Goal: Information Seeking & Learning: Find specific page/section

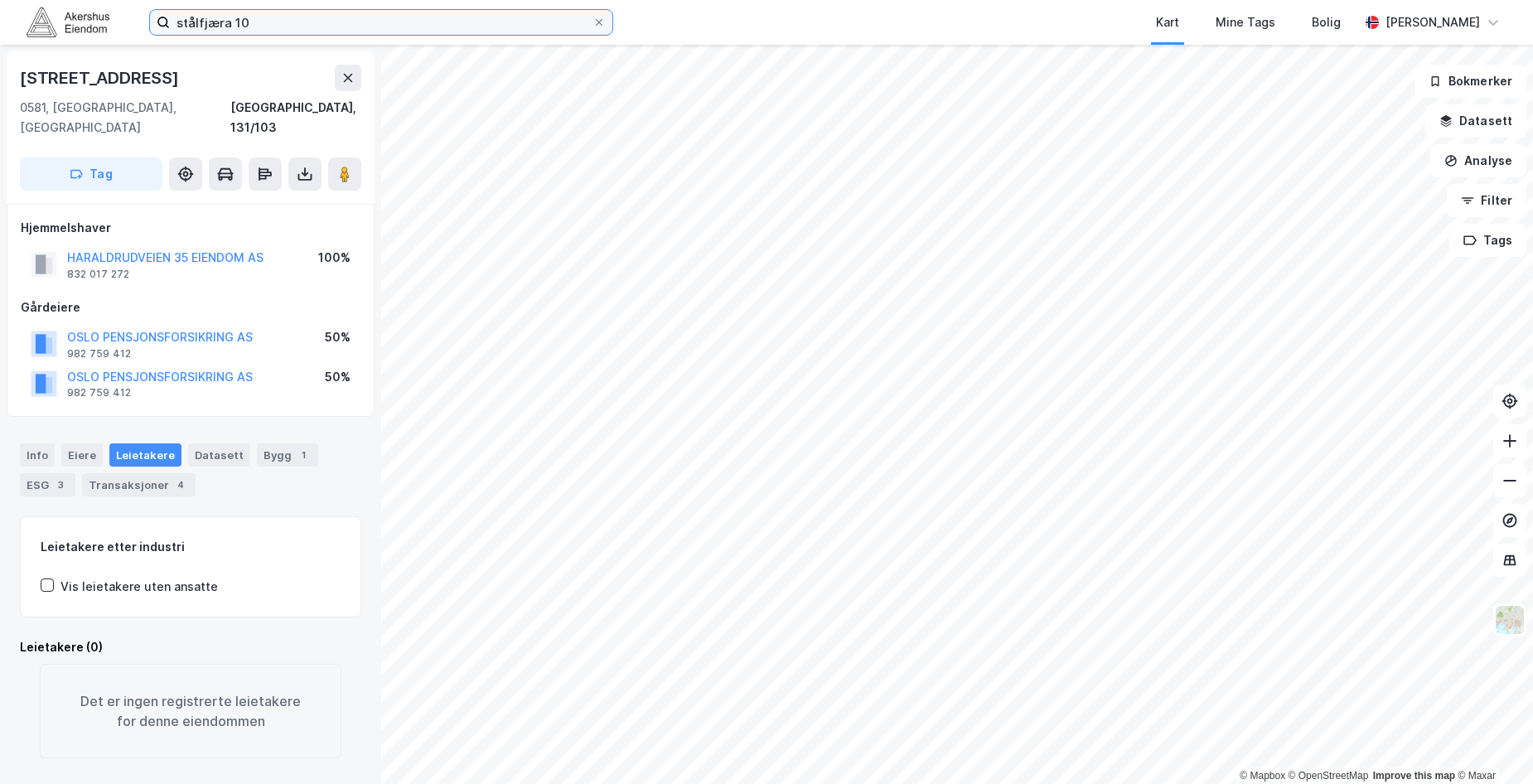
click at [208, 26] on input "stålfjæra 10" at bounding box center [382, 22] width 423 height 25
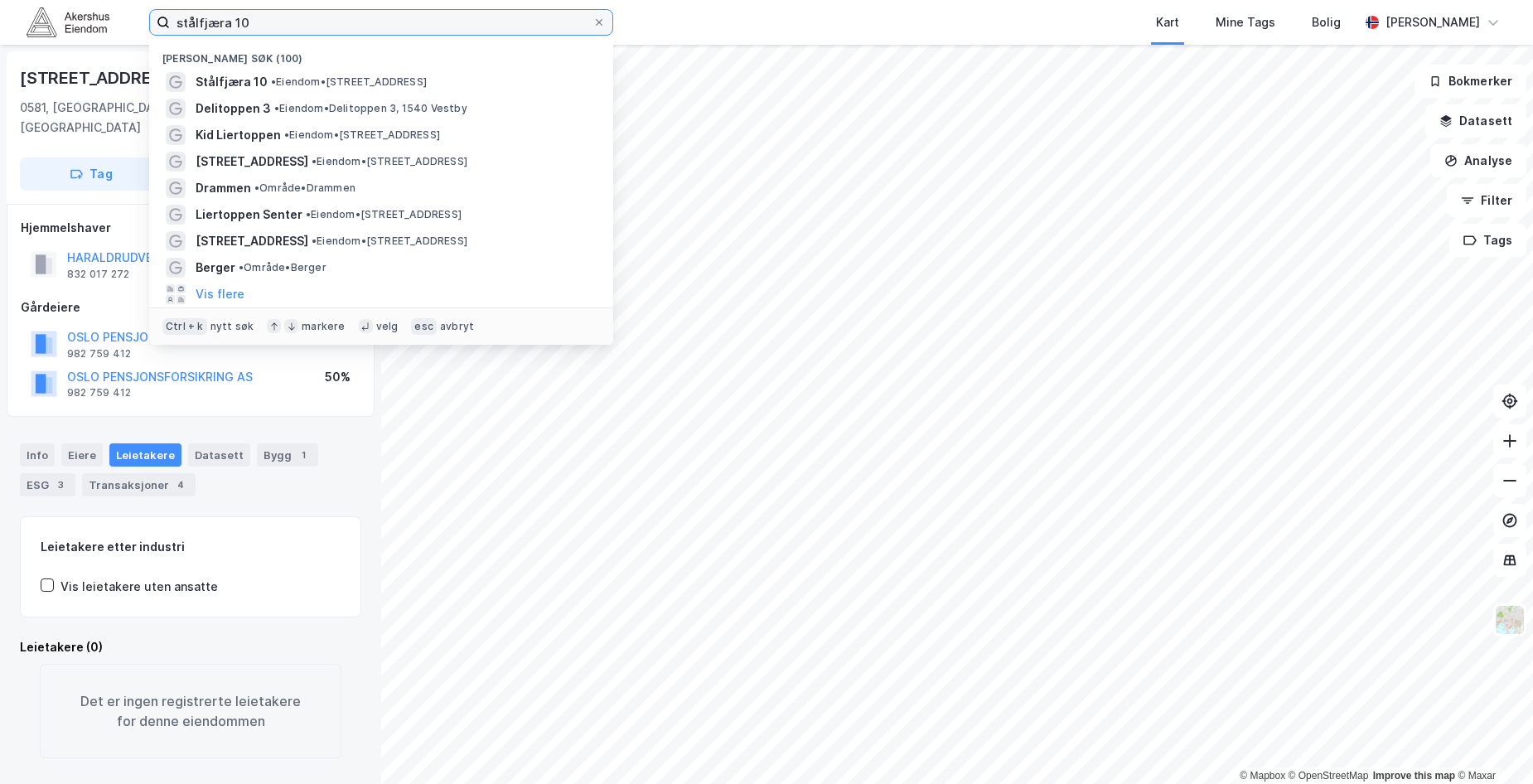
click at [208, 27] on input "stålfjæra 10" at bounding box center [382, 22] width 423 height 25
click at [208, 28] on input "stålfjæra 10" at bounding box center [382, 22] width 423 height 25
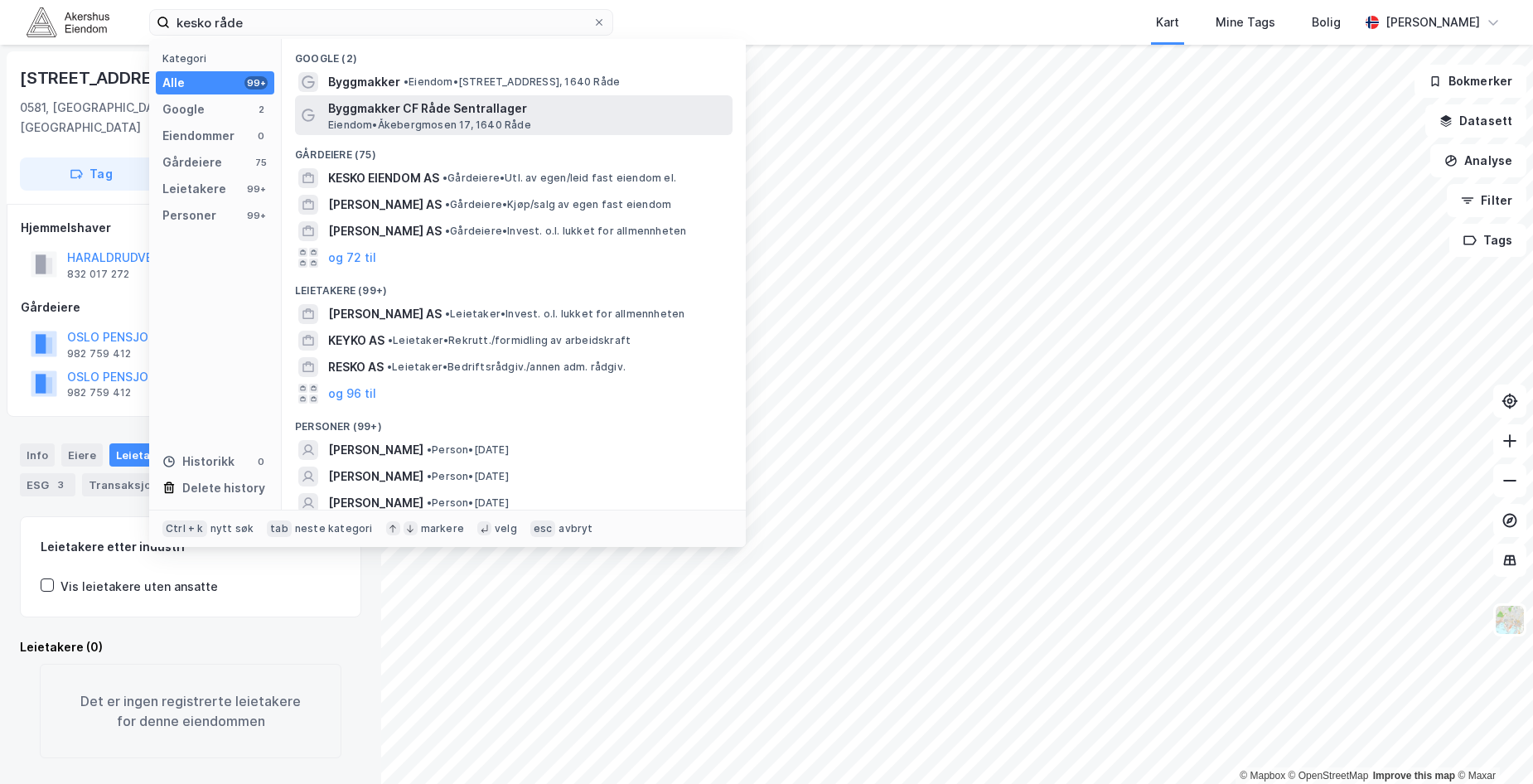
click at [392, 114] on span "Byggmakker CF Råde Sentrallager" at bounding box center [527, 108] width 398 height 20
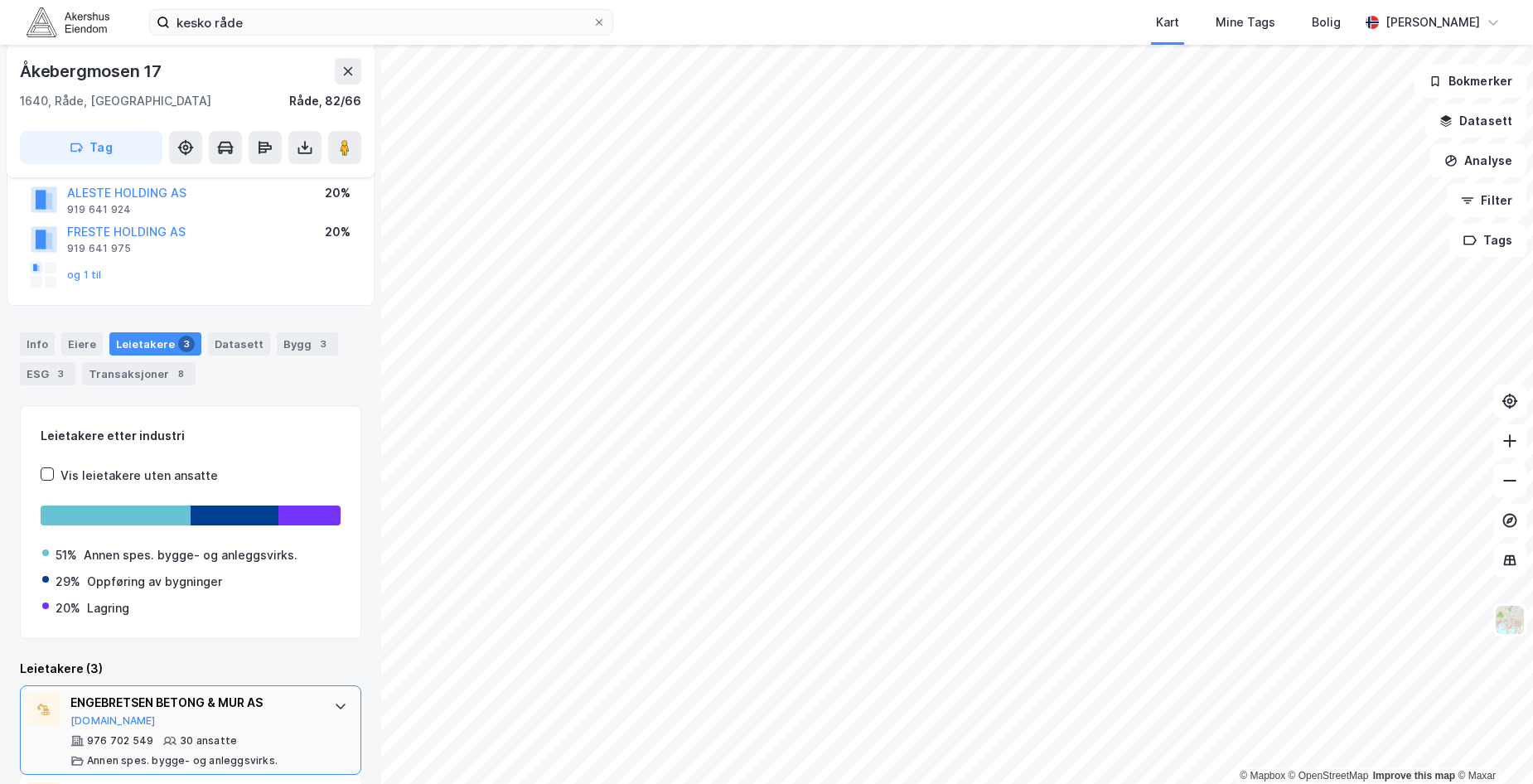
scroll to position [86, 0]
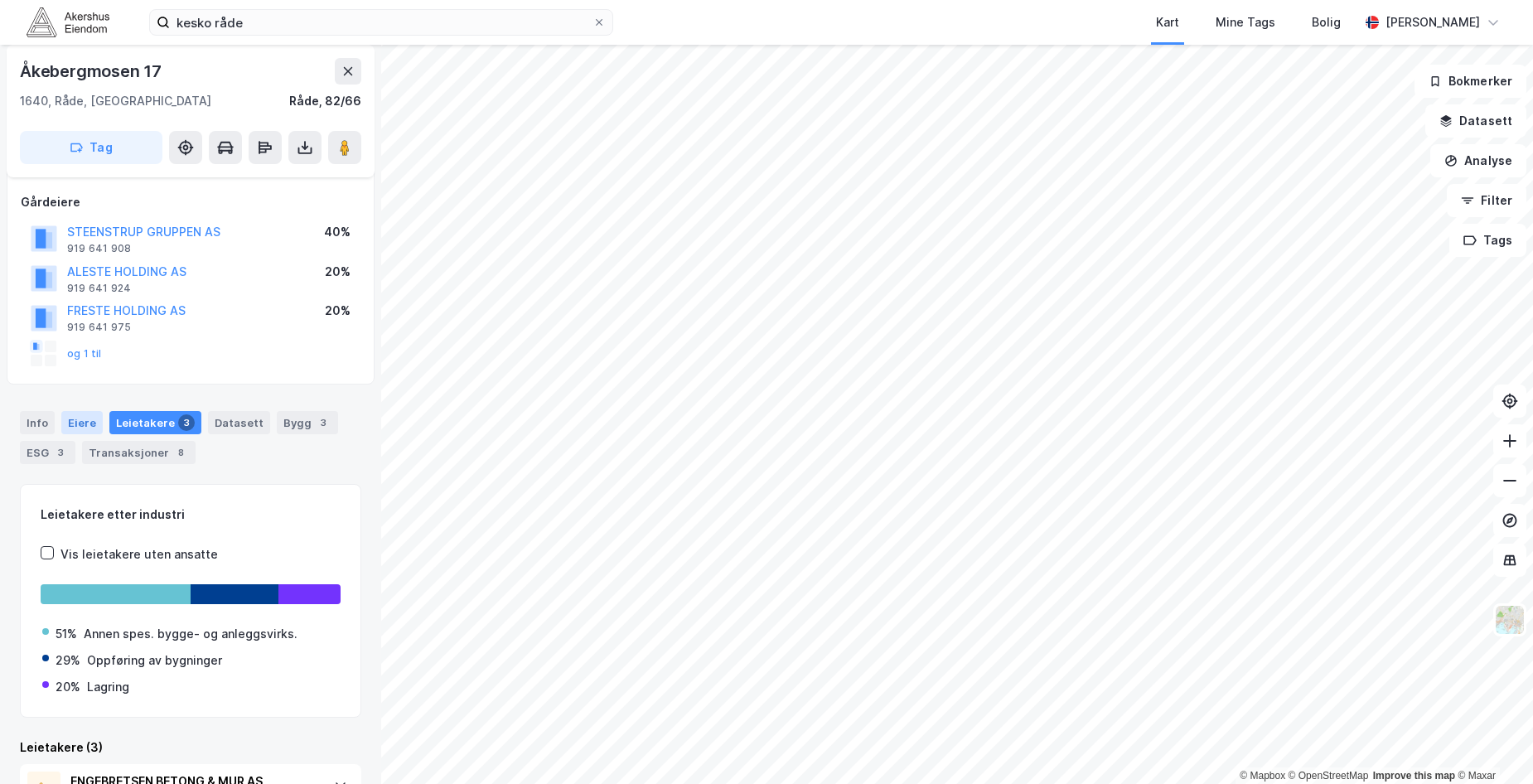
click at [87, 427] on div "Eiere" at bounding box center [82, 422] width 42 height 23
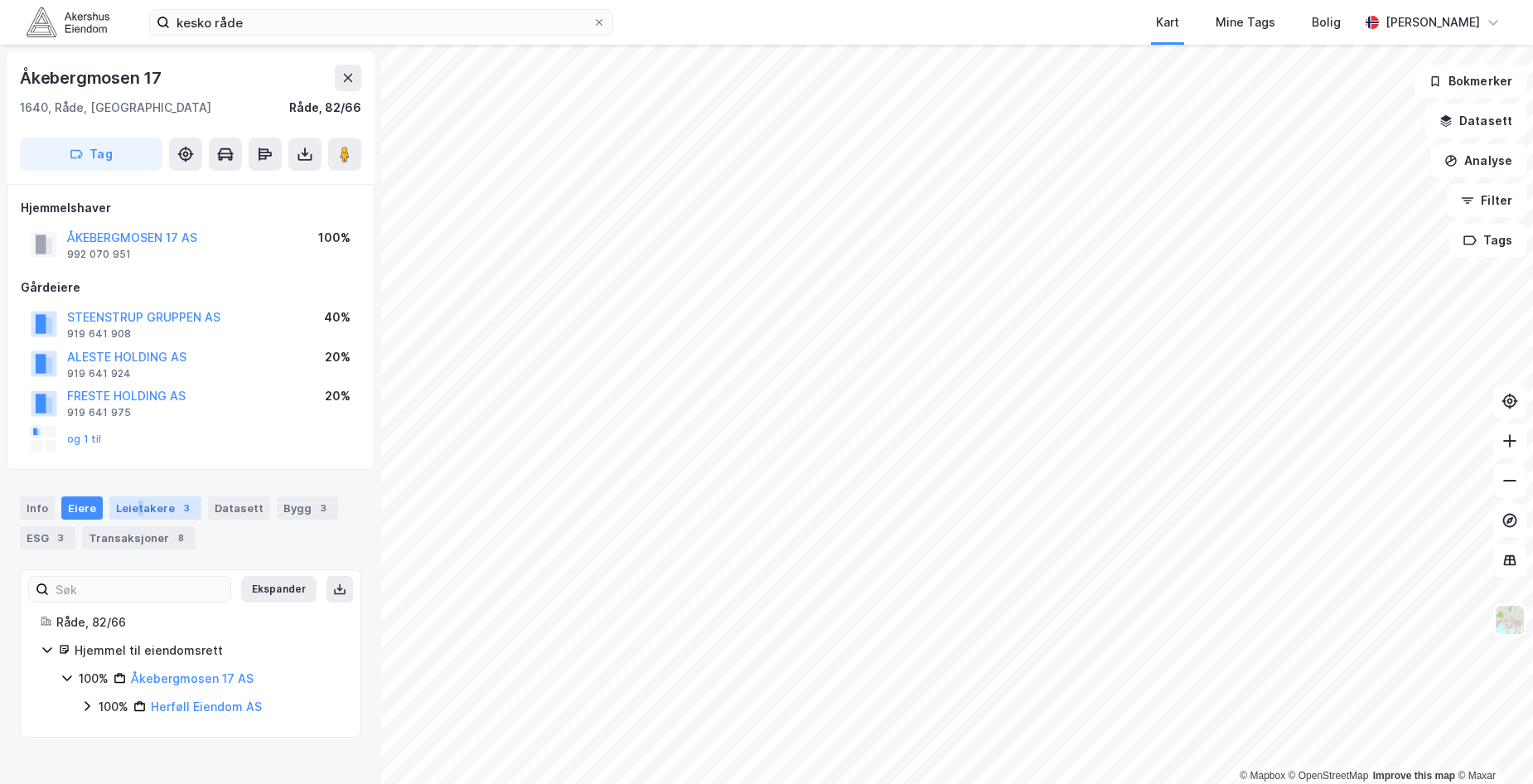
click at [136, 503] on div "Leietakere 3" at bounding box center [155, 508] width 92 height 23
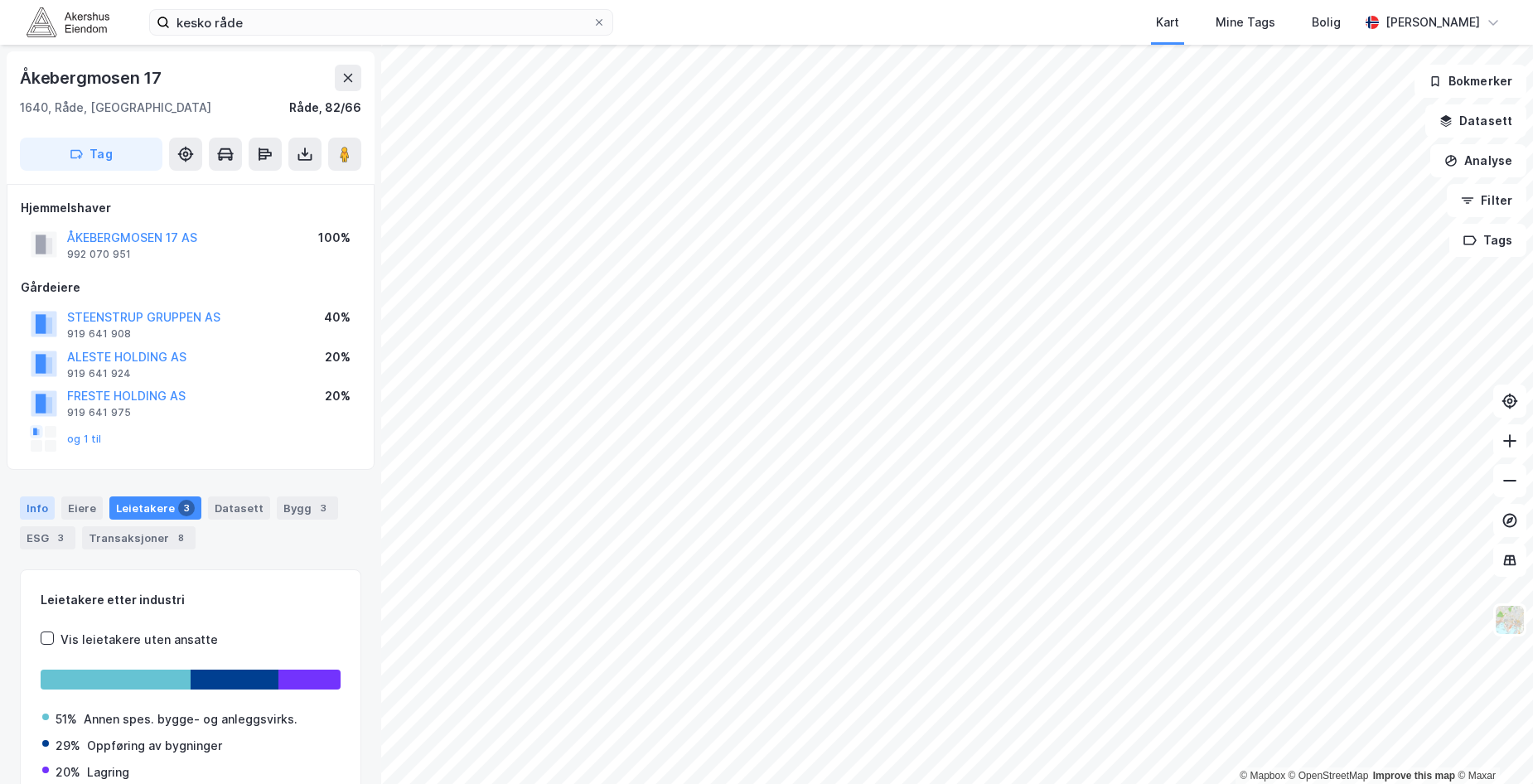
click at [49, 507] on div "Info" at bounding box center [37, 508] width 35 height 23
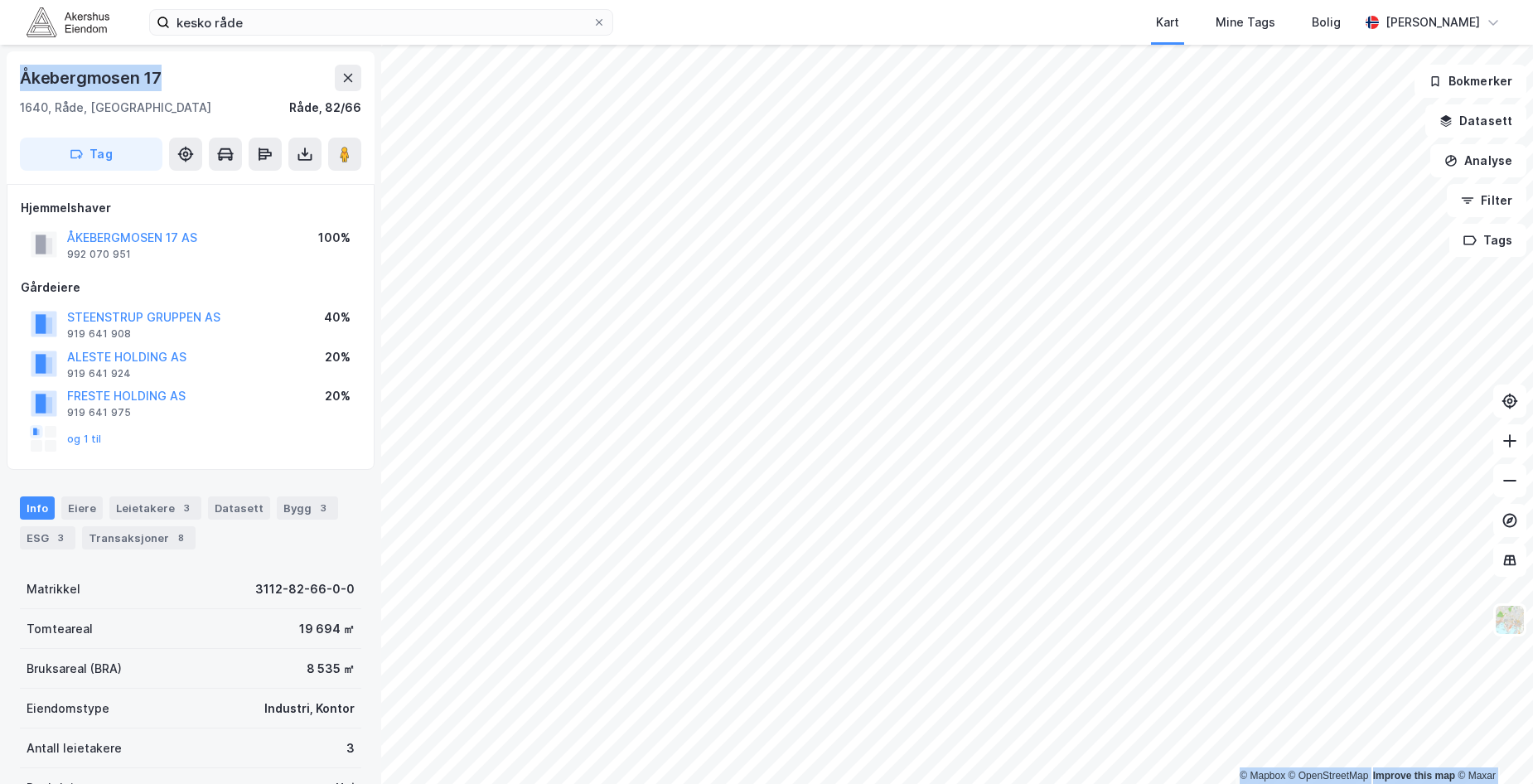
drag, startPoint x: 161, startPoint y: 71, endPoint x: -9, endPoint y: 82, distance: 170.4
click at [0, 82] on html "kesko råde Kart Mine Tags Bolig [PERSON_NAME] © Mapbox © OpenStreetMap Improve …" at bounding box center [766, 392] width 1533 height 784
copy div "© Mapbox © OpenStreetMap Improve this map © [PERSON_NAME] 17"
click at [130, 506] on div "Leietakere 3" at bounding box center [155, 508] width 92 height 23
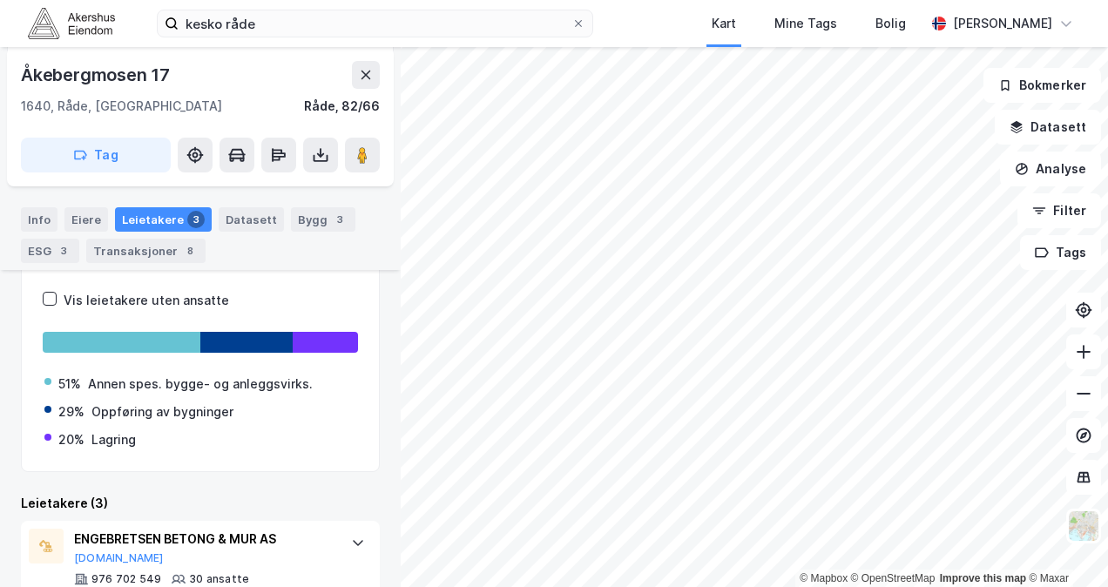
scroll to position [371, 0]
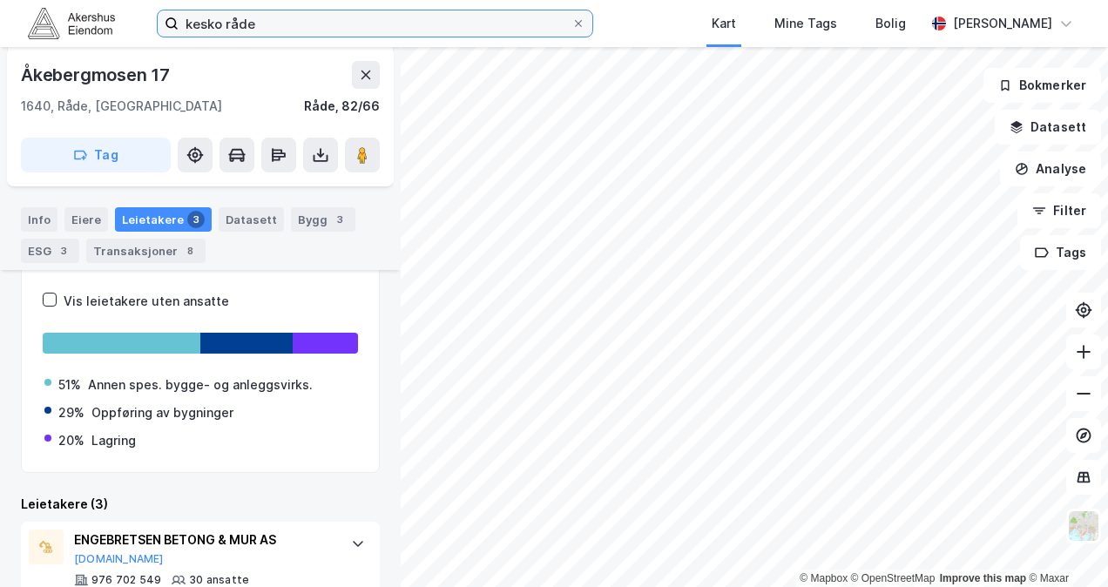
click at [201, 22] on input "kesko råde" at bounding box center [375, 23] width 393 height 26
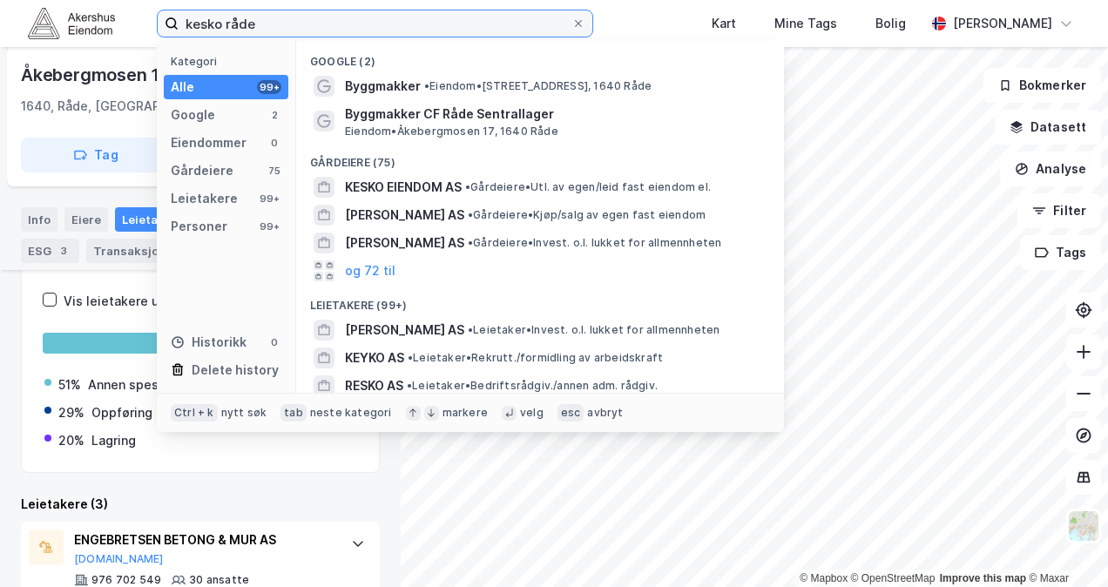
click at [201, 22] on input "kesko råde" at bounding box center [375, 23] width 393 height 26
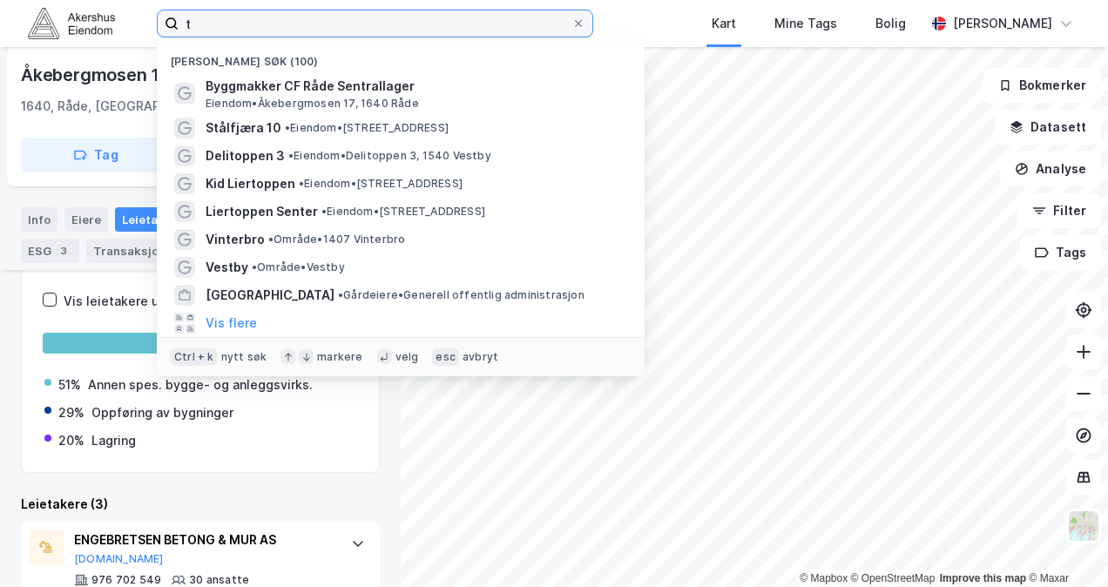
type input "t"
